Goal: Find specific page/section: Find specific page/section

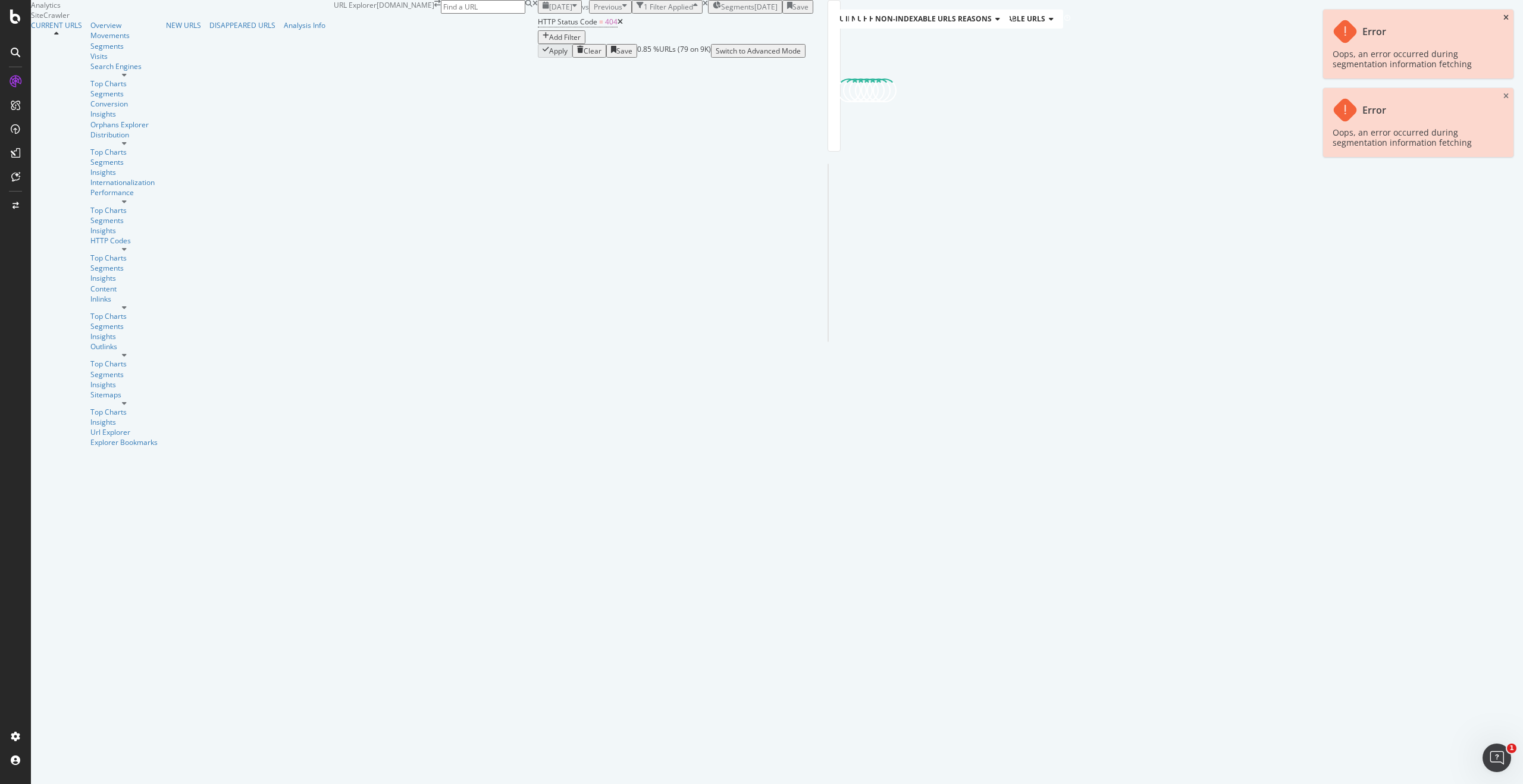
click at [1507, 18] on icon "close toast" at bounding box center [1506, 18] width 5 height 7
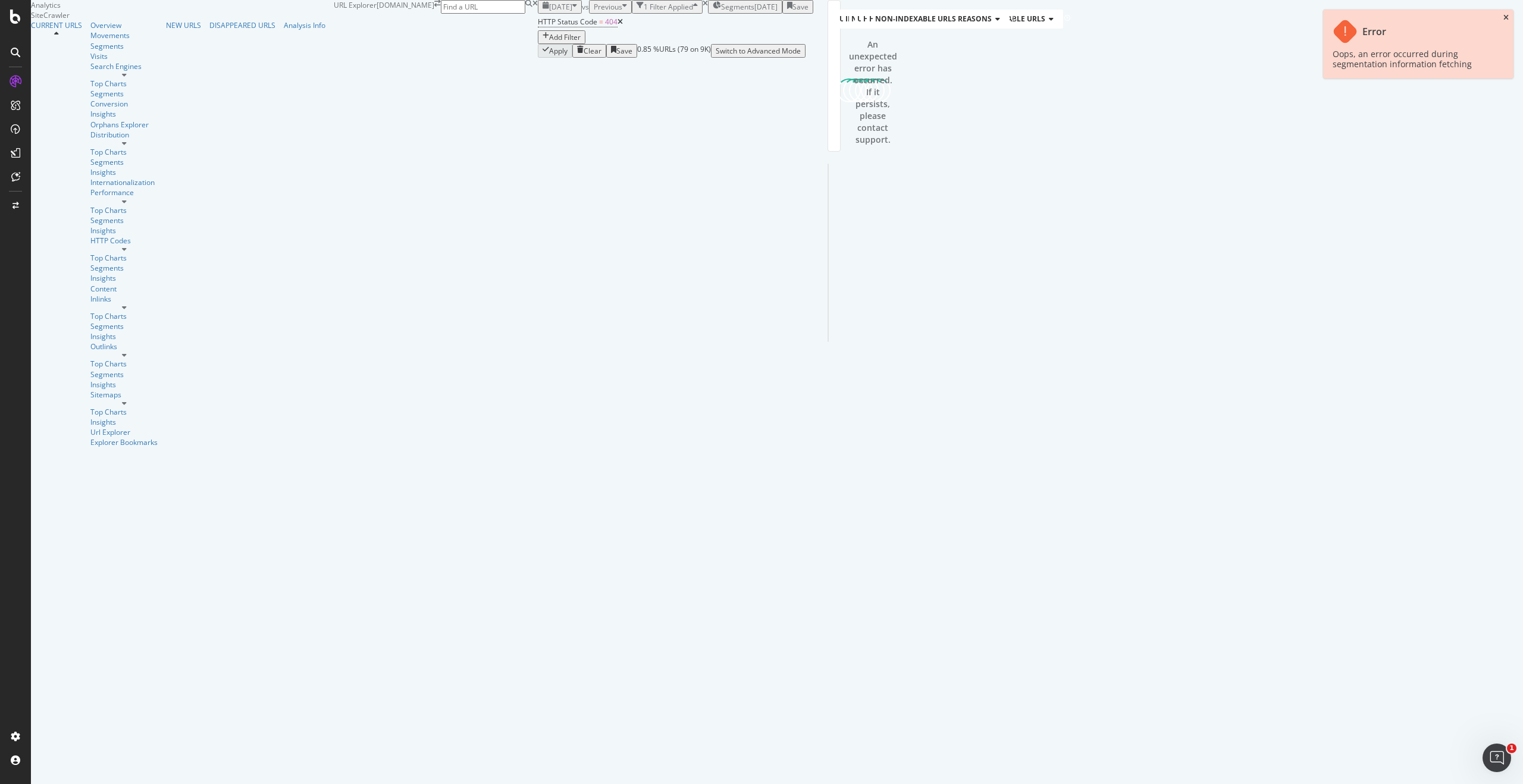
click at [1507, 18] on icon "close toast" at bounding box center [1506, 18] width 5 height 7
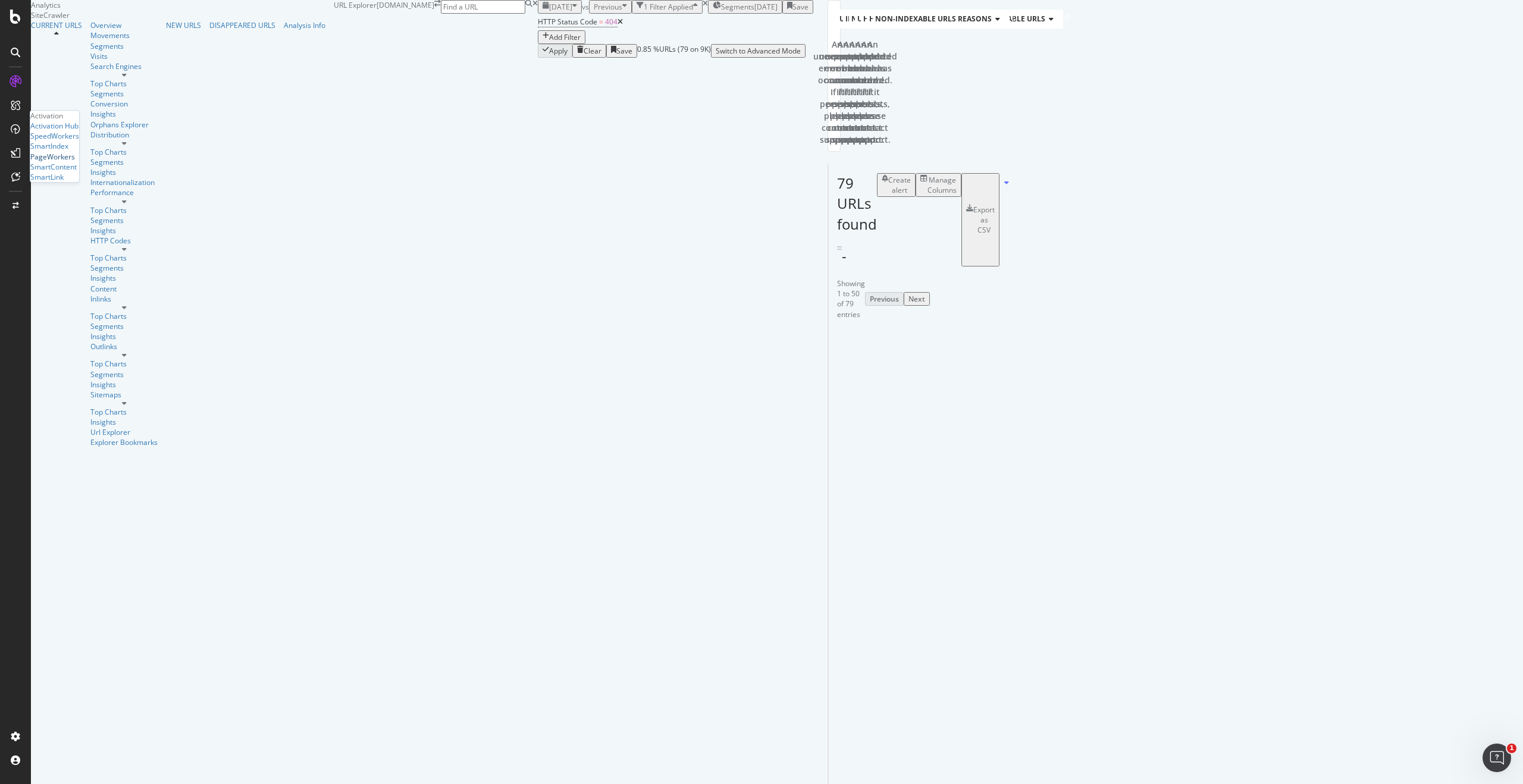
click at [59, 162] on div "PageWorkers" at bounding box center [52, 157] width 45 height 10
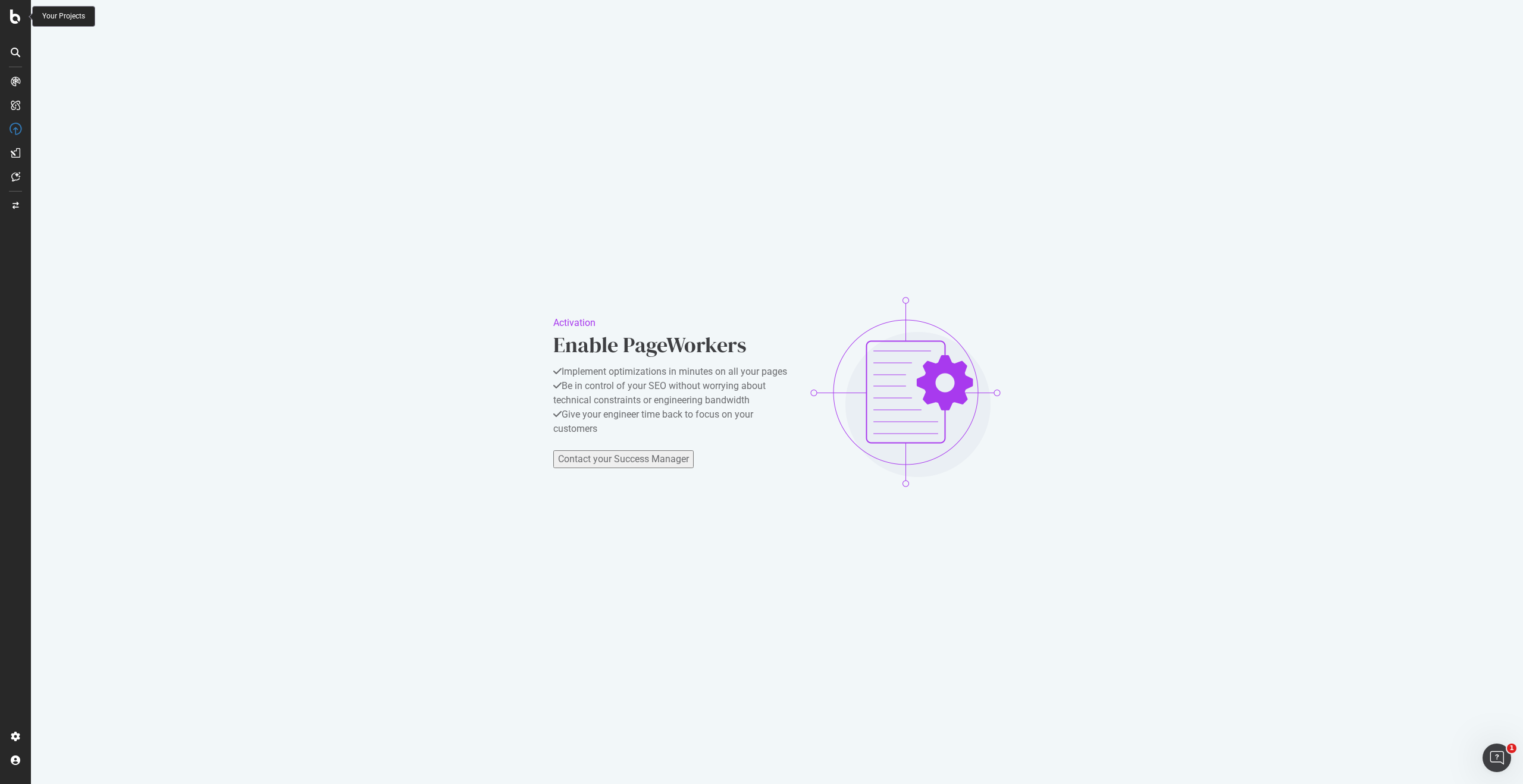
click at [17, 20] on icon at bounding box center [15, 17] width 11 height 14
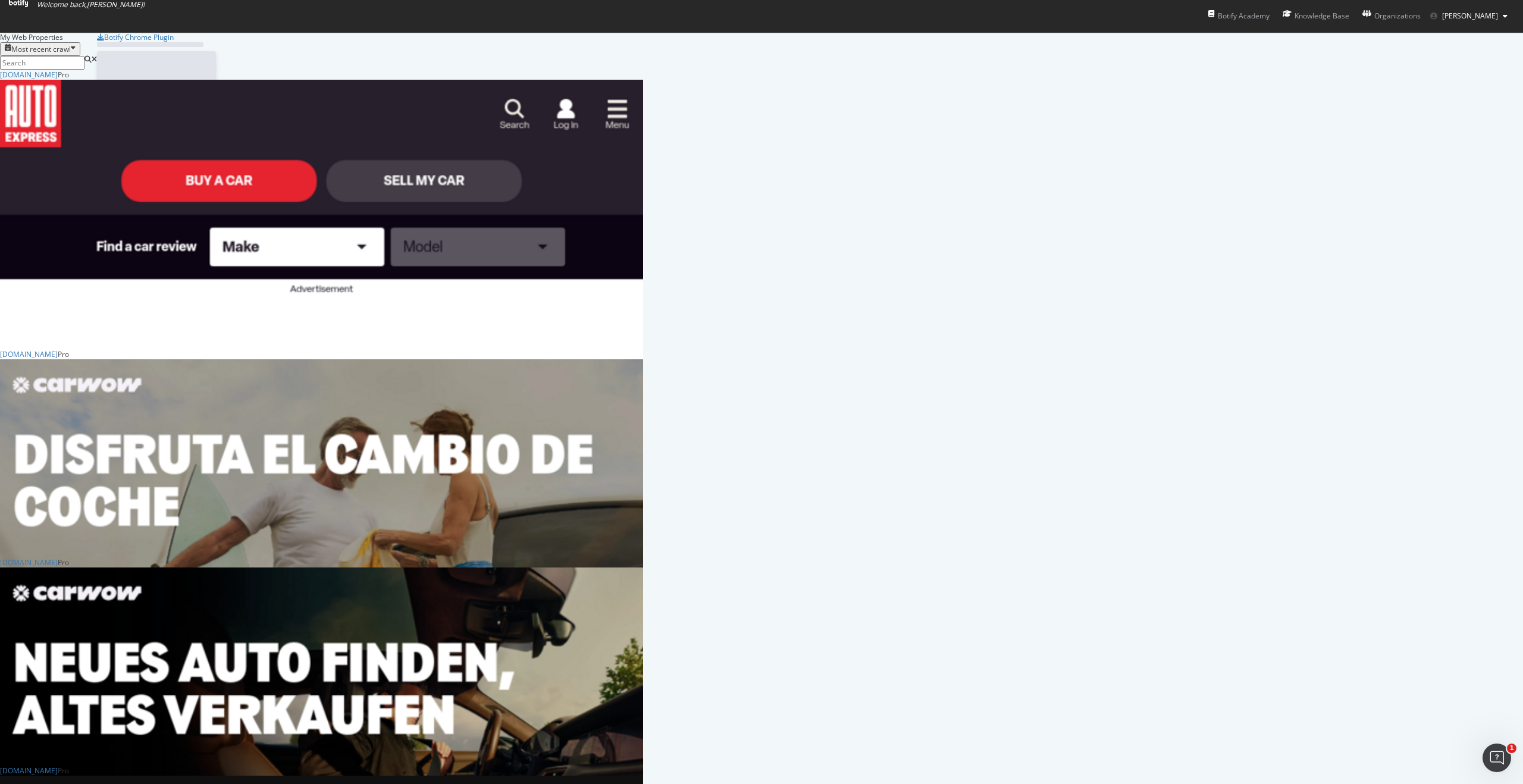
scroll to position [784, 1523]
